Goal: Transaction & Acquisition: Purchase product/service

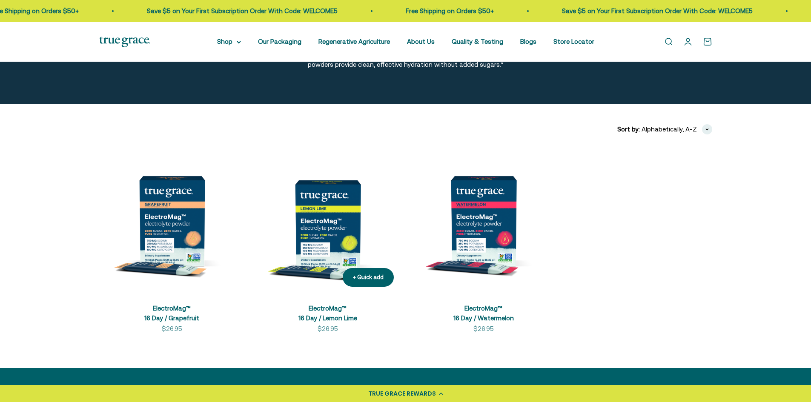
scroll to position [64, 0]
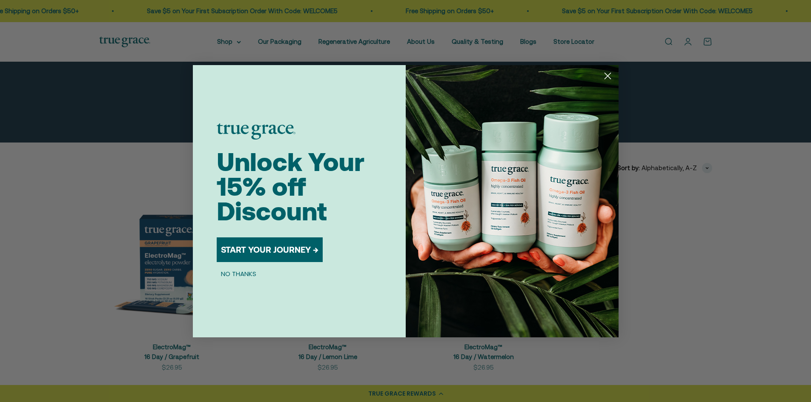
click at [108, 187] on div "Close dialog Unlock Your 15% off Discount START YOUR JOURNEY → NO THANKS Submit" at bounding box center [405, 201] width 811 height 402
click at [606, 73] on circle "Close dialog" at bounding box center [607, 76] width 14 height 14
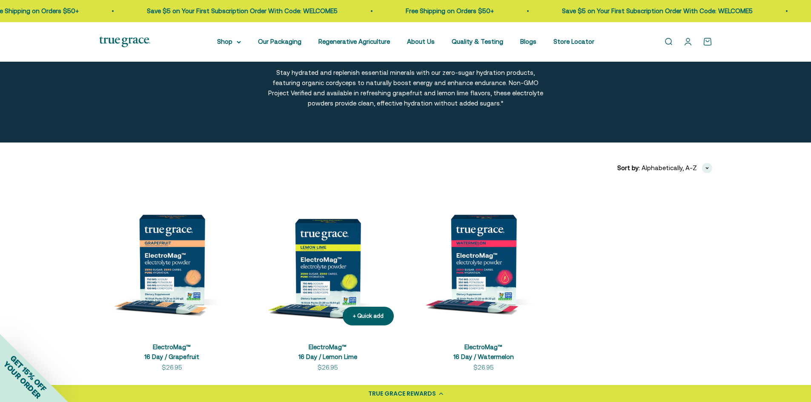
click at [343, 246] on img at bounding box center [328, 260] width 146 height 146
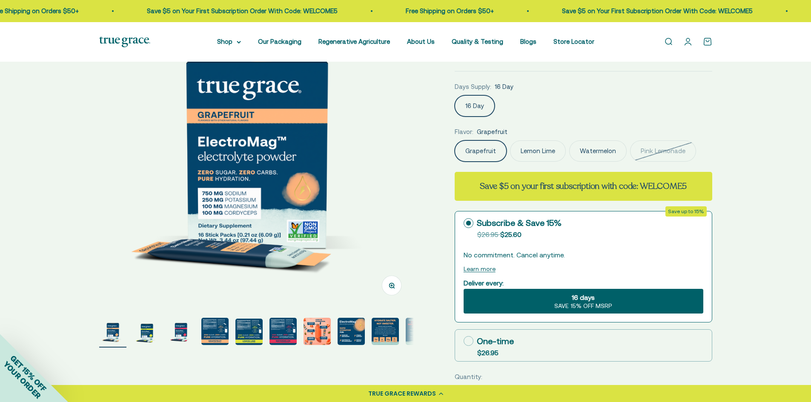
scroll to position [128, 0]
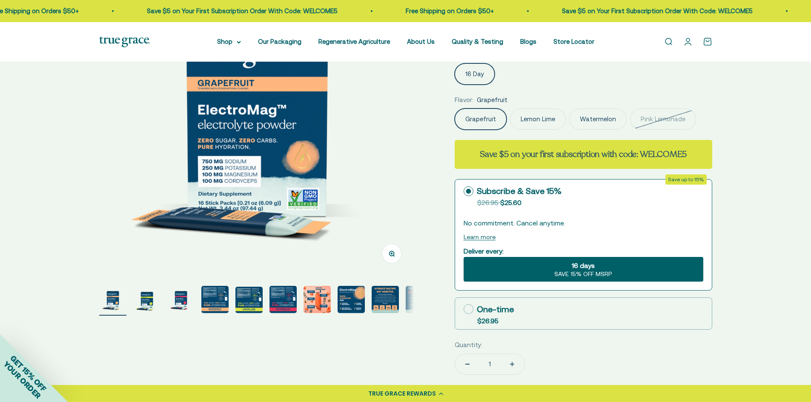
click at [213, 300] on img "Go to item 4" at bounding box center [214, 299] width 27 height 27
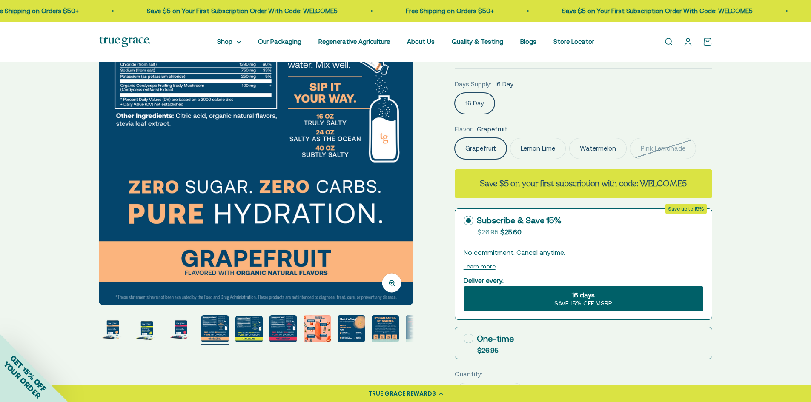
scroll to position [117, 0]
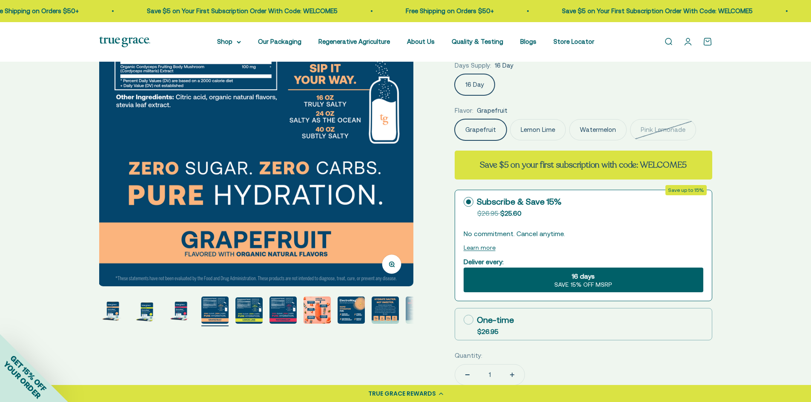
click at [285, 314] on img "Go to item 6" at bounding box center [282, 310] width 27 height 27
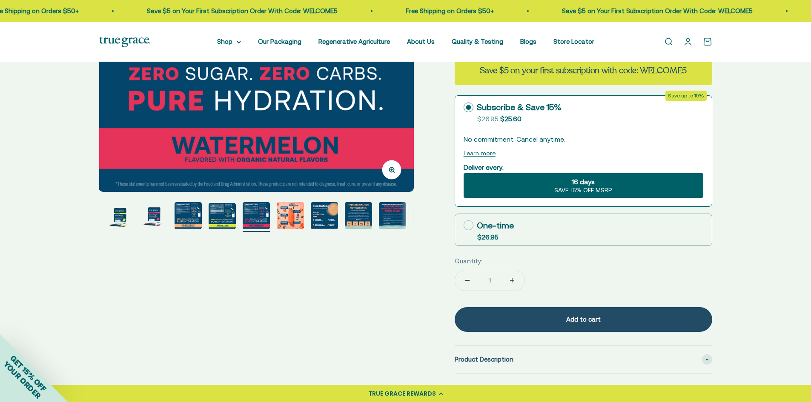
scroll to position [245, 0]
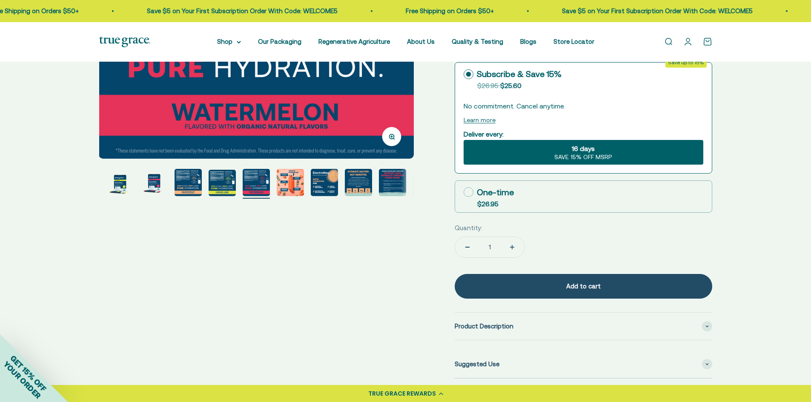
click at [321, 190] on img "Go to item 8" at bounding box center [324, 182] width 27 height 27
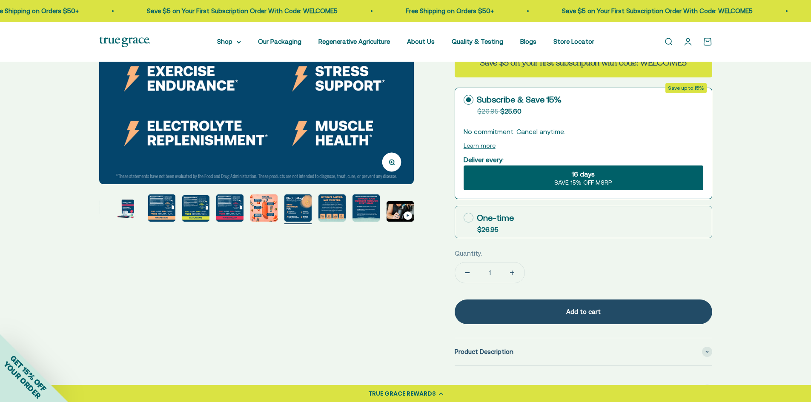
scroll to position [160, 0]
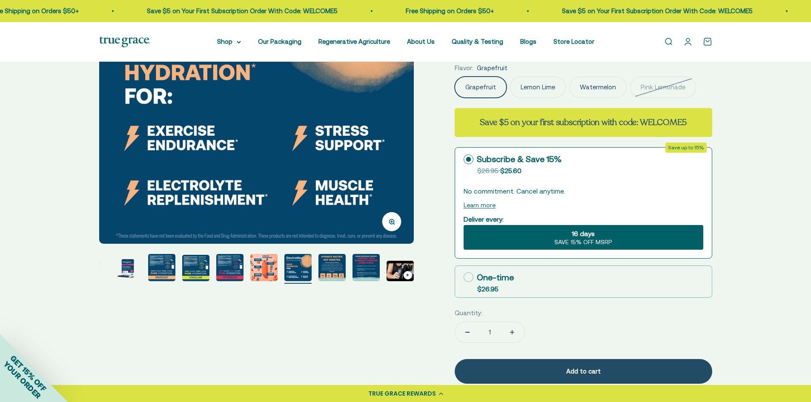
click at [334, 268] on img "Go to item 9" at bounding box center [331, 267] width 27 height 27
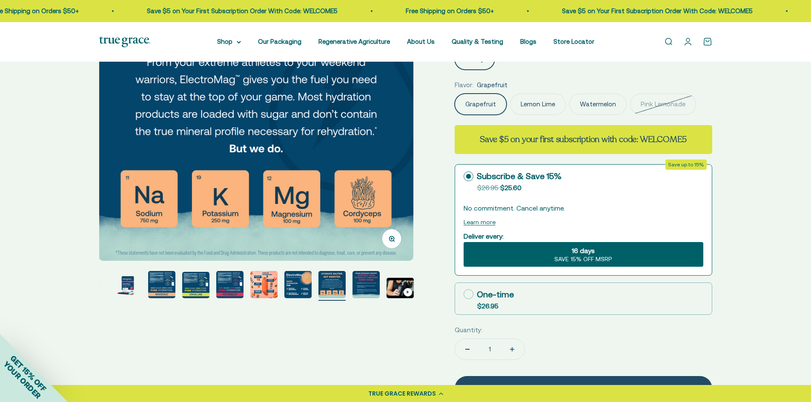
scroll to position [85, 0]
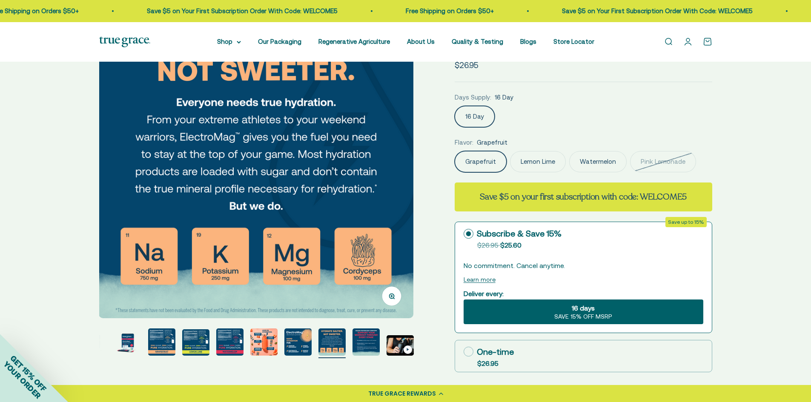
click at [362, 345] on img "Go to item 10" at bounding box center [365, 341] width 27 height 27
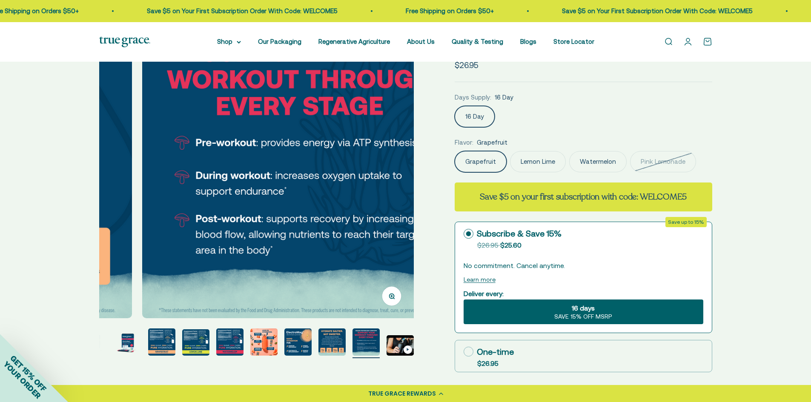
scroll to position [0, 2923]
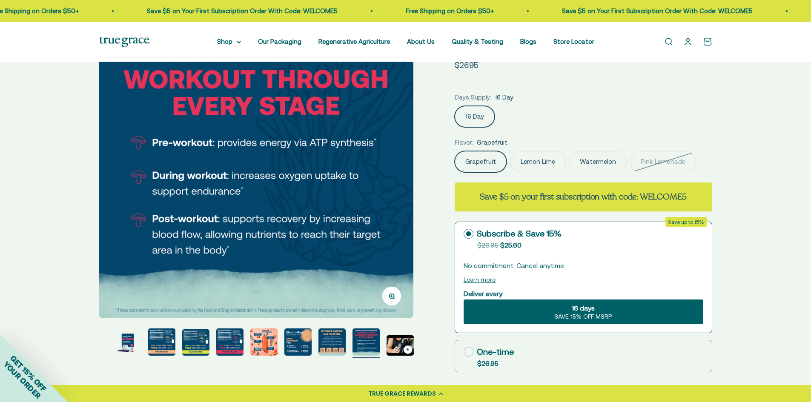
click at [396, 346] on img "Go to item 11" at bounding box center [399, 345] width 27 height 20
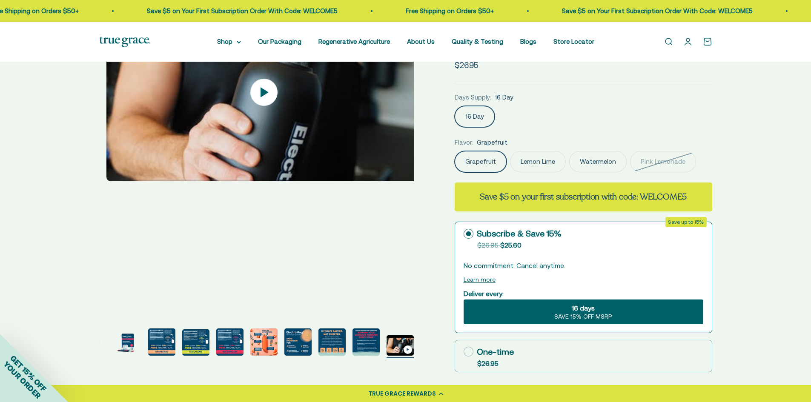
scroll to position [0, 3247]
